Goal: Answer question/provide support: Share knowledge or assist other users

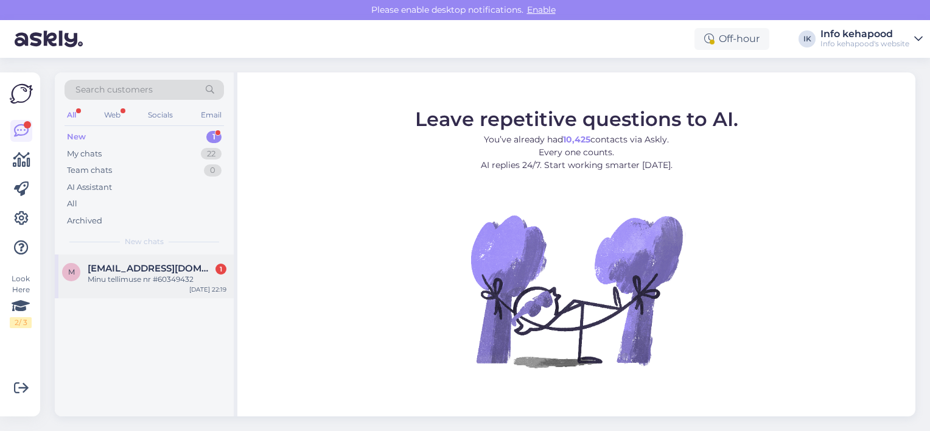
click at [191, 265] on span "[EMAIL_ADDRESS][DOMAIN_NAME]" at bounding box center [151, 268] width 127 height 11
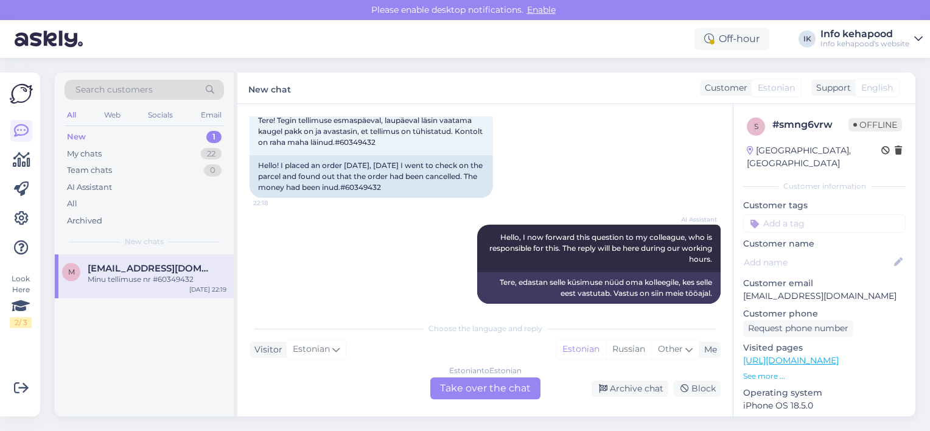
scroll to position [158, 0]
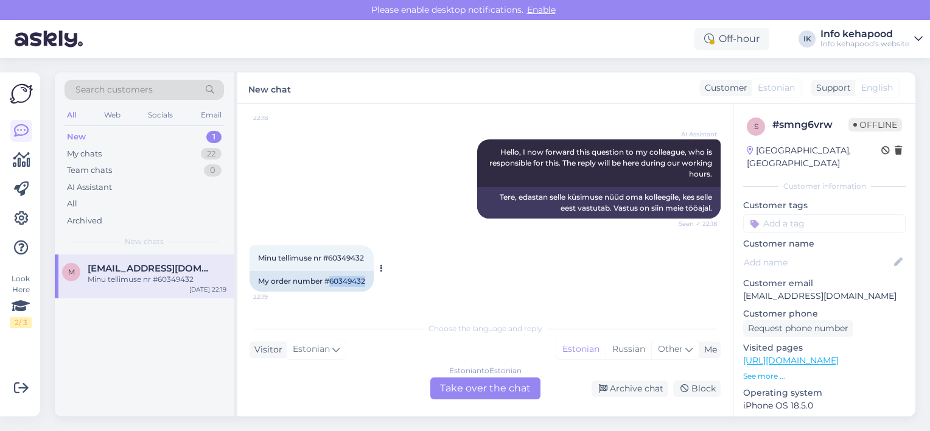
drag, startPoint x: 331, startPoint y: 280, endPoint x: 370, endPoint y: 284, distance: 39.1
click at [370, 284] on div "My order number #60349432" at bounding box center [312, 281] width 124 height 21
copy div "60349432"
click at [97, 150] on div "My chats" at bounding box center [84, 154] width 35 height 12
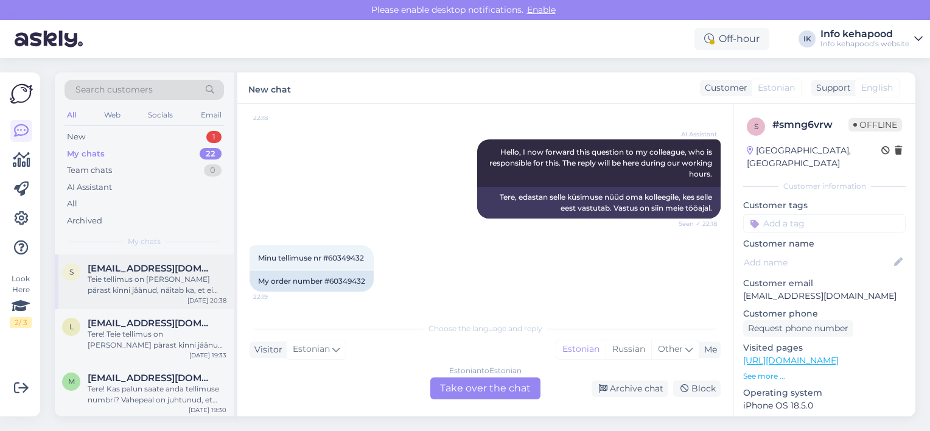
click at [154, 284] on div "Teie tellimus on [PERSON_NAME] pärast kinni jäänud, näitab ka, et ei saanud kin…" at bounding box center [157, 285] width 139 height 22
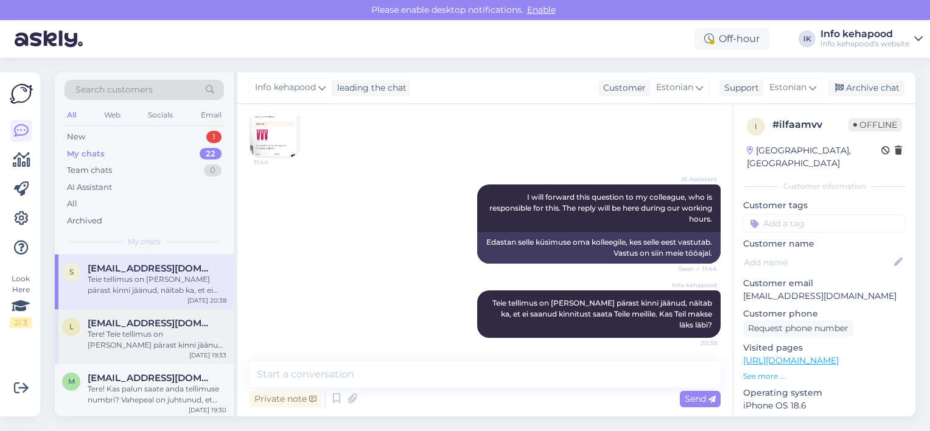
click at [79, 353] on div "l [EMAIL_ADDRESS][DOMAIN_NAME] Tere! Teie tellimus on [PERSON_NAME] pärast kinn…" at bounding box center [144, 336] width 179 height 55
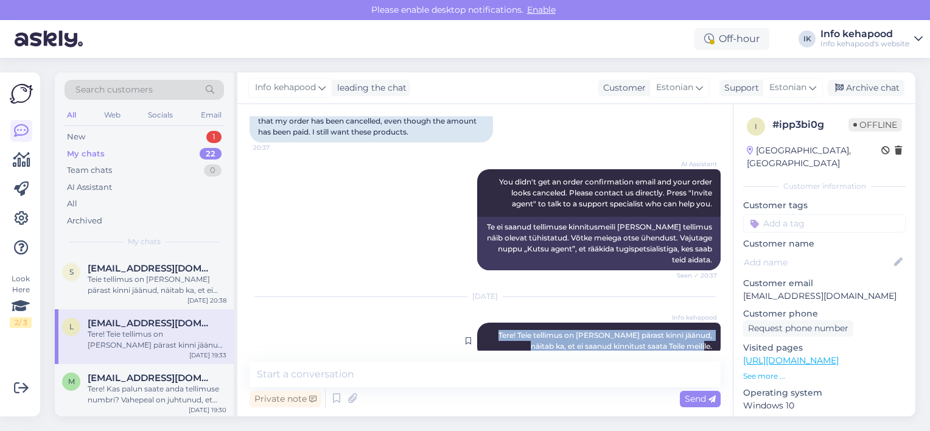
drag, startPoint x: 481, startPoint y: 313, endPoint x: 701, endPoint y: 324, distance: 220.7
click at [701, 331] on span "Tere! Teie tellimus on [PERSON_NAME] pärast kinni jäänud, näitab ka, et ei saan…" at bounding box center [607, 341] width 216 height 20
copy span "Tere! Teie tellimus on [PERSON_NAME] pärast kinni jäänud, näitab ka, et ei saan…"
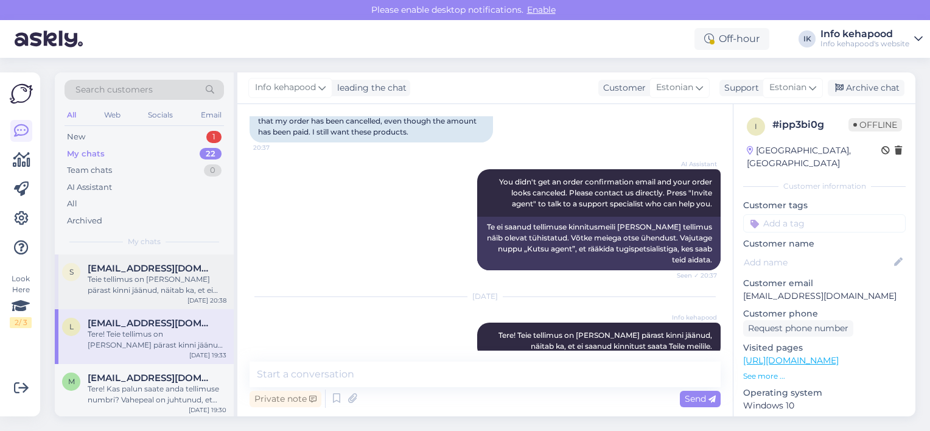
click at [140, 296] on div "s [EMAIL_ADDRESS][DOMAIN_NAME] Teie tellimus on [PERSON_NAME] pärast kinni jään…" at bounding box center [144, 281] width 179 height 55
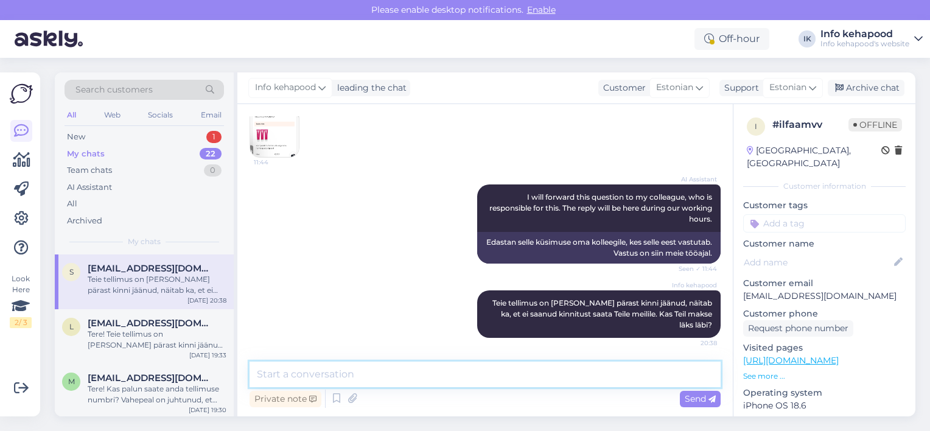
click at [339, 377] on textarea at bounding box center [485, 375] width 471 height 26
click at [174, 136] on div "New 1" at bounding box center [145, 136] width 160 height 17
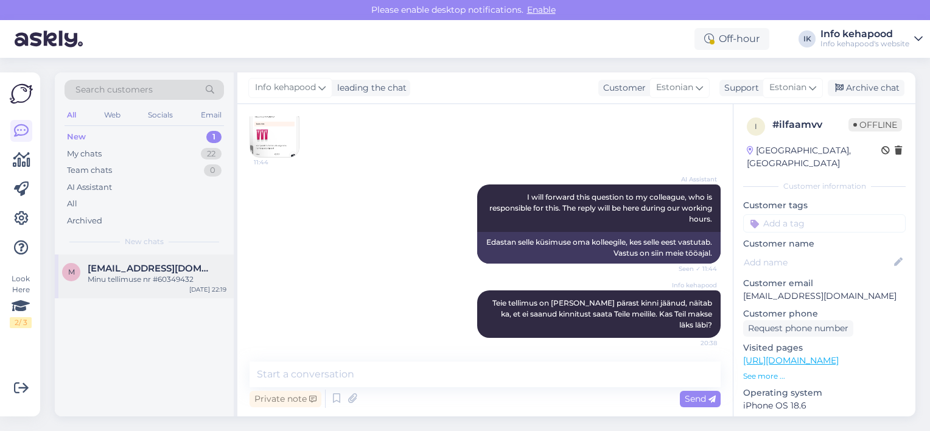
click at [200, 282] on div "Minu tellimuse nr #60349432" at bounding box center [157, 279] width 139 height 11
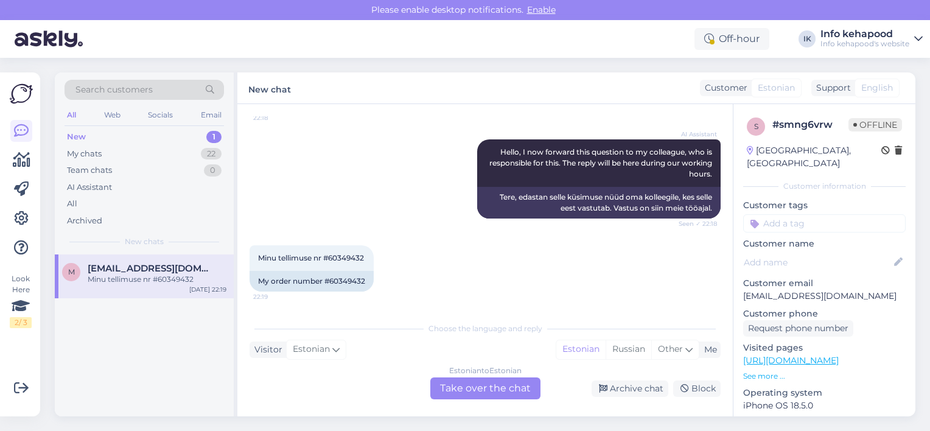
click at [519, 384] on div "Estonian to Estonian Take over the chat" at bounding box center [485, 388] width 110 height 22
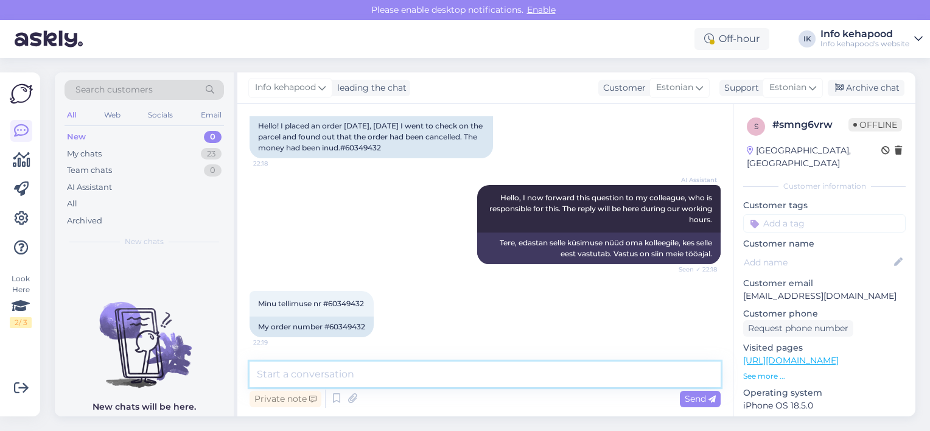
click at [441, 375] on textarea at bounding box center [485, 375] width 471 height 26
paste textarea "Tere! Teie tellimus on [PERSON_NAME] pärast kinni jäänud, näitab ka, et ei saan…"
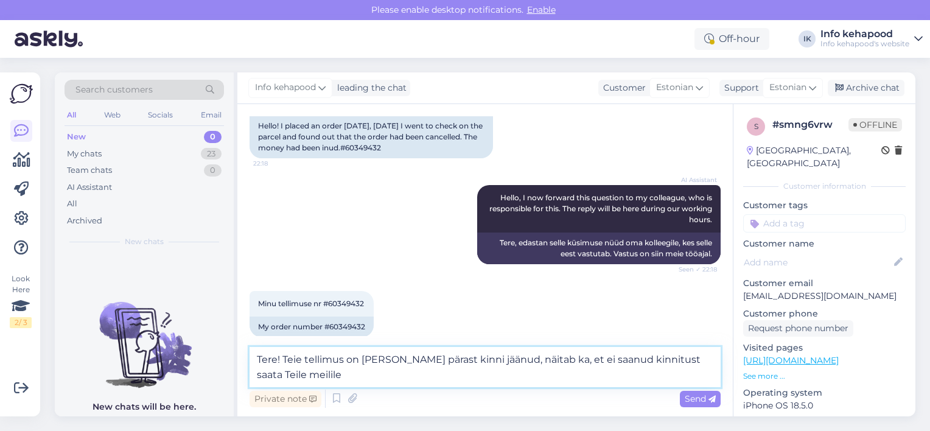
scroll to position [127, 0]
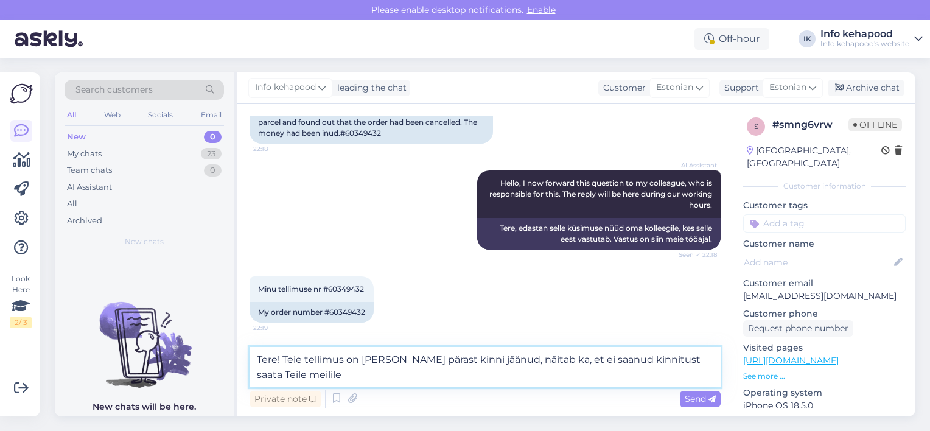
type textarea "Tere! Teie tellimus on [PERSON_NAME] pärast kinni jäänud, näitab ka, et ei saan…"
click at [592, 240] on div "Tere, edastan selle küsimuse nüüd oma kolleegile, kes selle eest vastutab. Vast…" at bounding box center [599, 234] width 244 height 32
click at [482, 382] on textarea "Tere! Teie tellimus on [PERSON_NAME] pärast kinni jäänud, näitab ka, et ei saan…" at bounding box center [485, 367] width 471 height 40
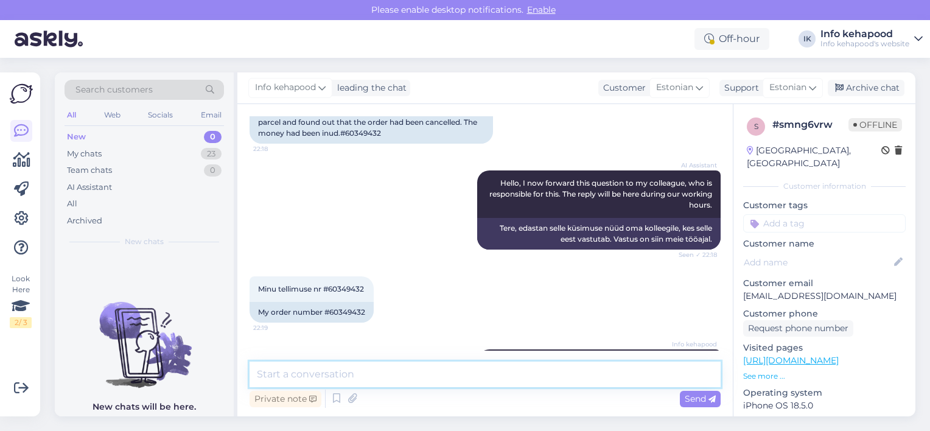
scroll to position [176, 0]
